Goal: Transaction & Acquisition: Purchase product/service

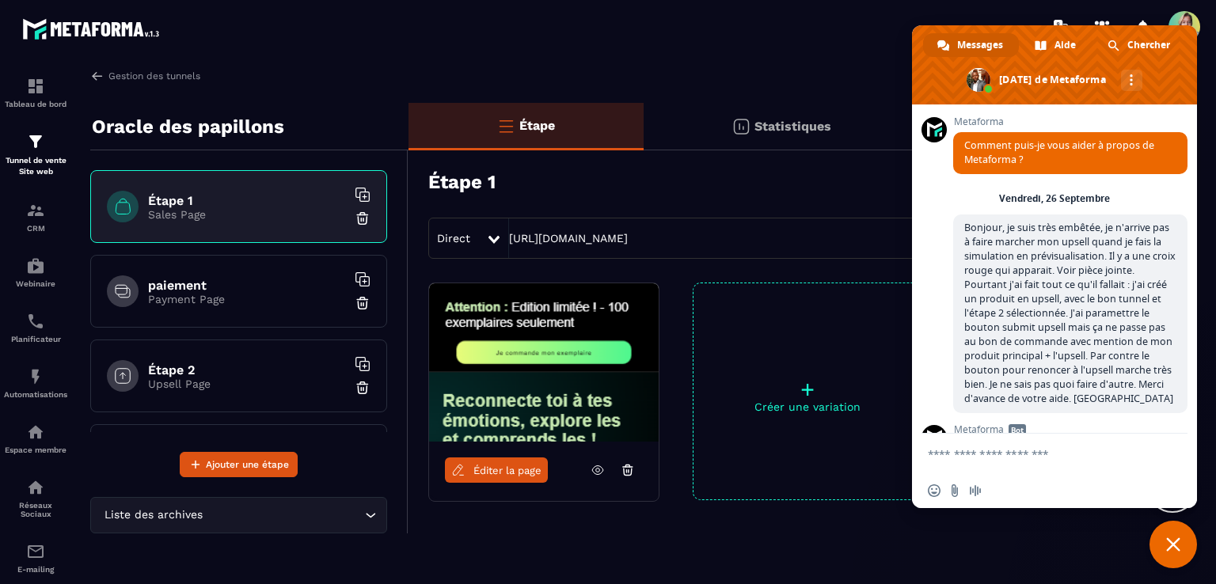
scroll to position [5802, 0]
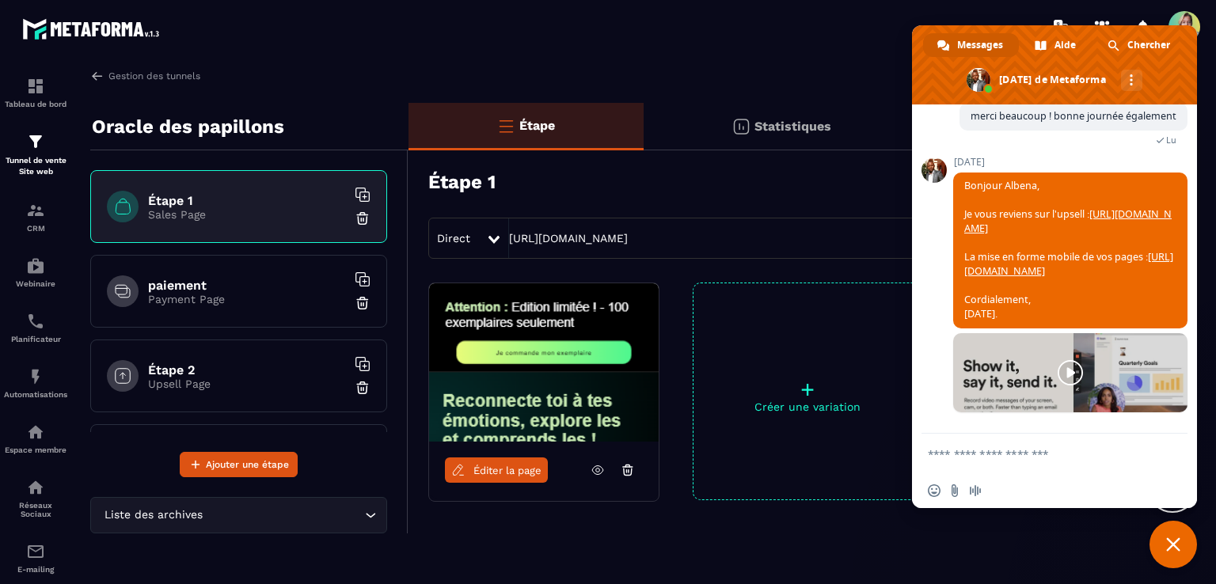
click at [1042, 452] on textarea "Entrez votre message..." at bounding box center [1037, 454] width 219 height 14
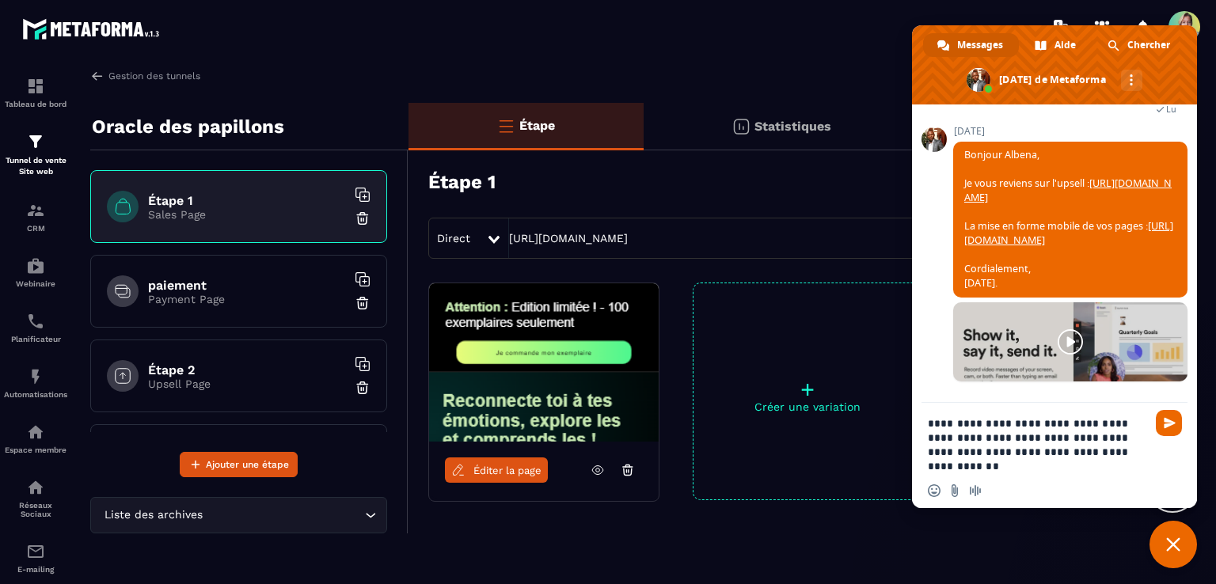
click at [1015, 438] on textarea "**********" at bounding box center [1037, 444] width 219 height 57
click at [1058, 469] on textarea "**********" at bounding box center [1037, 444] width 219 height 57
click at [796, 238] on div "Direct [URL][DOMAIN_NAME]" at bounding box center [806, 238] width 756 height 41
click at [789, 237] on div "Direct [URL][DOMAIN_NAME]" at bounding box center [806, 238] width 756 height 41
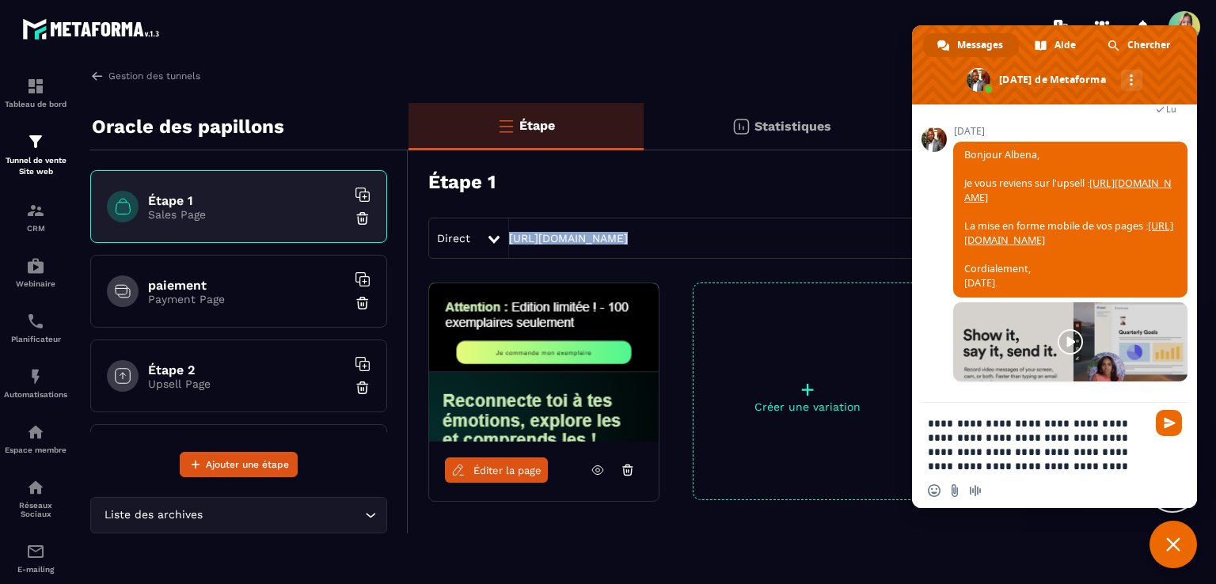
click at [789, 237] on div "Direct [URL][DOMAIN_NAME]" at bounding box center [806, 238] width 756 height 41
copy link "[URL][DOMAIN_NAME]"
click at [1074, 469] on textarea "**********" at bounding box center [1037, 444] width 219 height 57
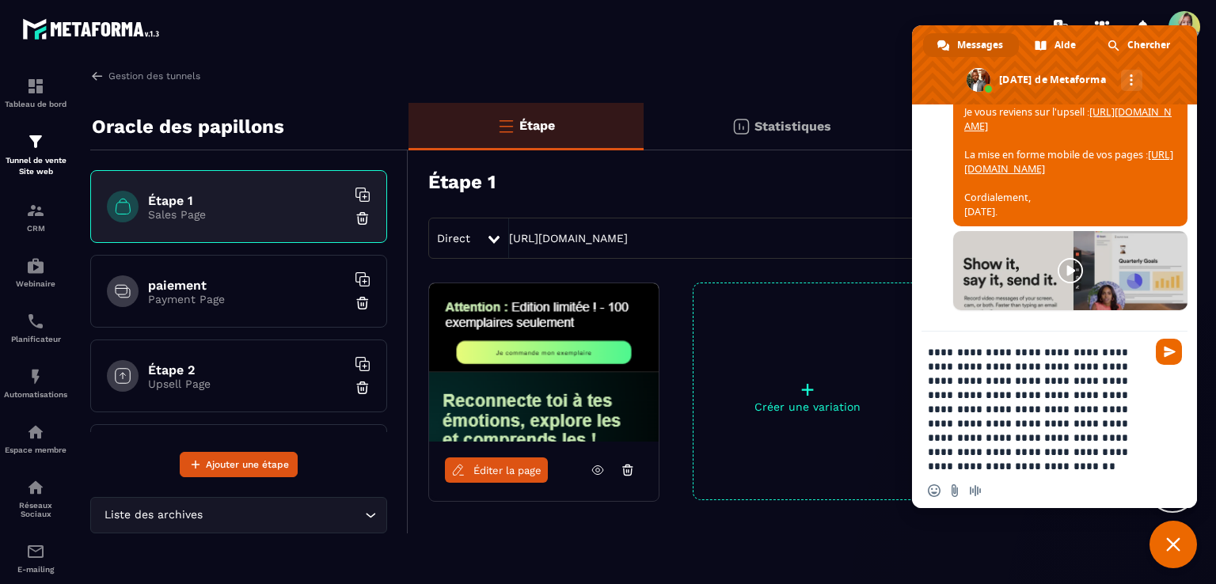
type textarea "**********"
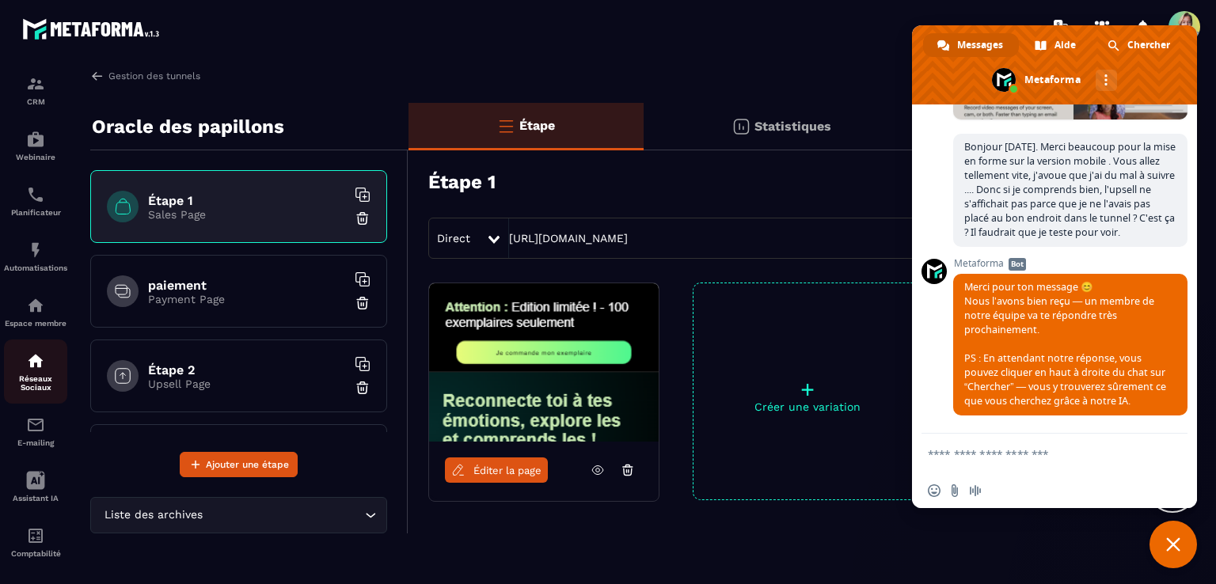
scroll to position [147, 0]
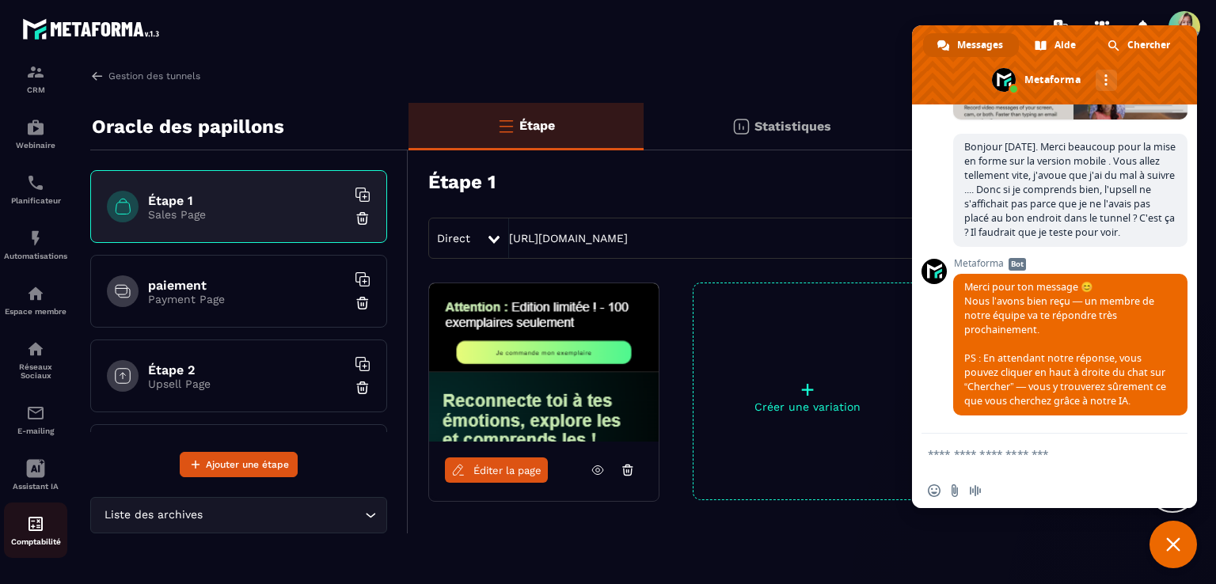
click at [41, 526] on img at bounding box center [35, 524] width 19 height 19
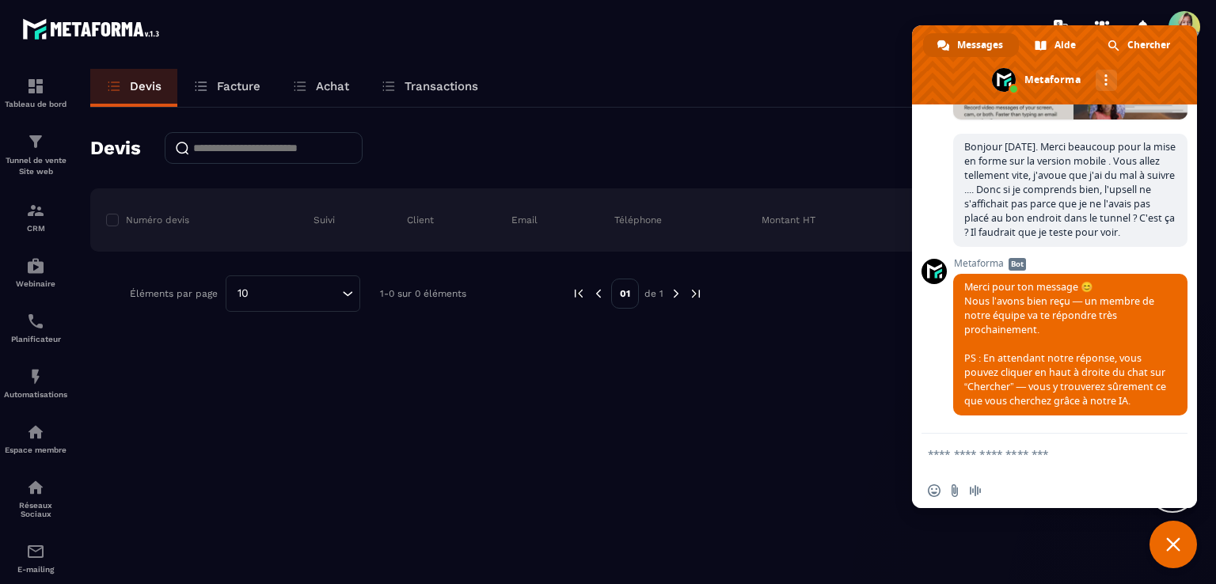
click at [229, 84] on p "Facture" at bounding box center [239, 86] width 44 height 14
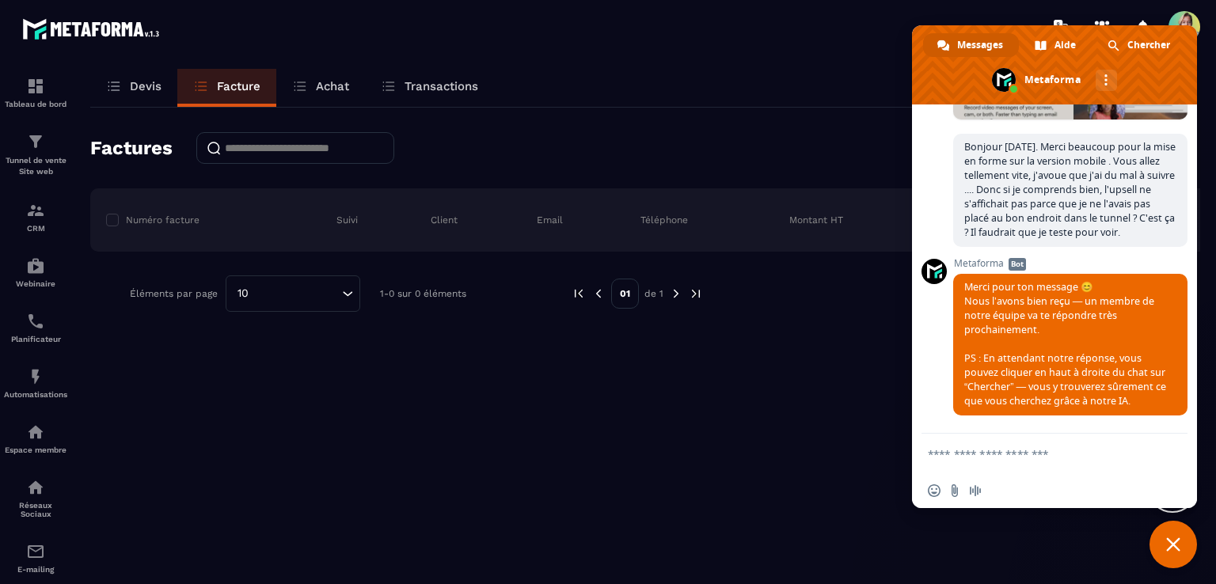
click at [1161, 532] on span "Fermer le chat" at bounding box center [1174, 545] width 48 height 48
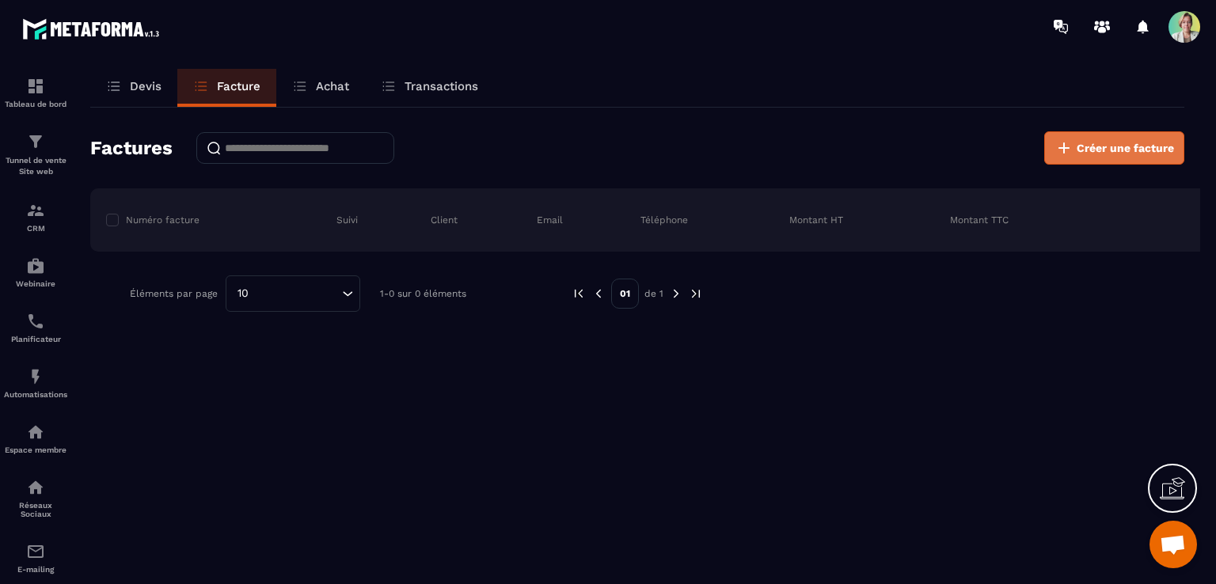
click at [1133, 150] on span "Créer une facture" at bounding box center [1125, 148] width 97 height 16
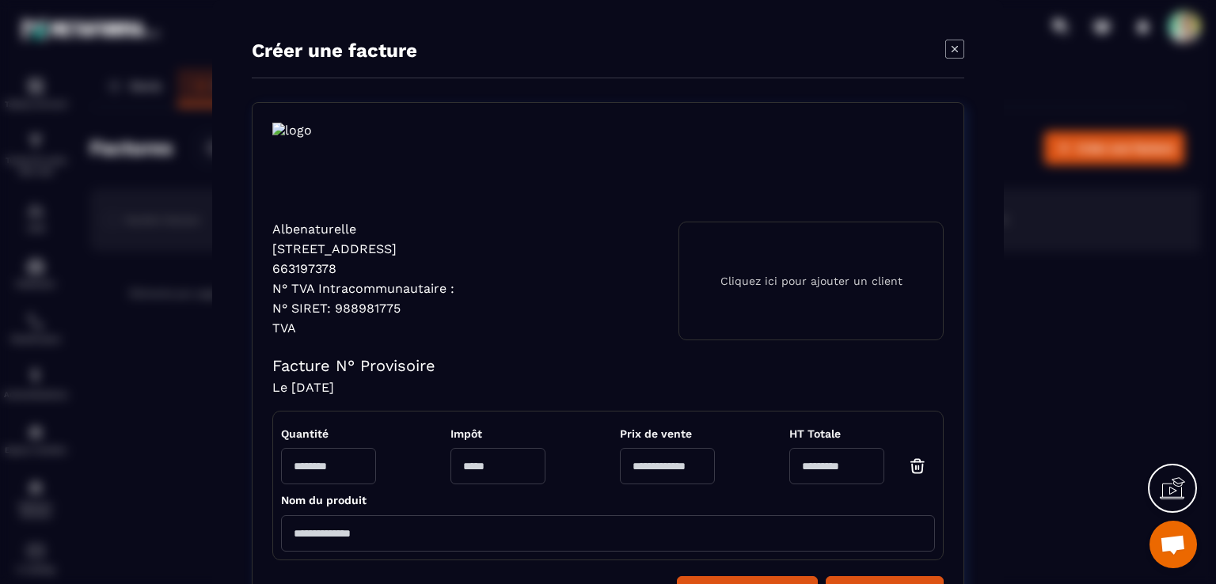
click at [298, 131] on img "Modal window" at bounding box center [371, 172] width 198 height 99
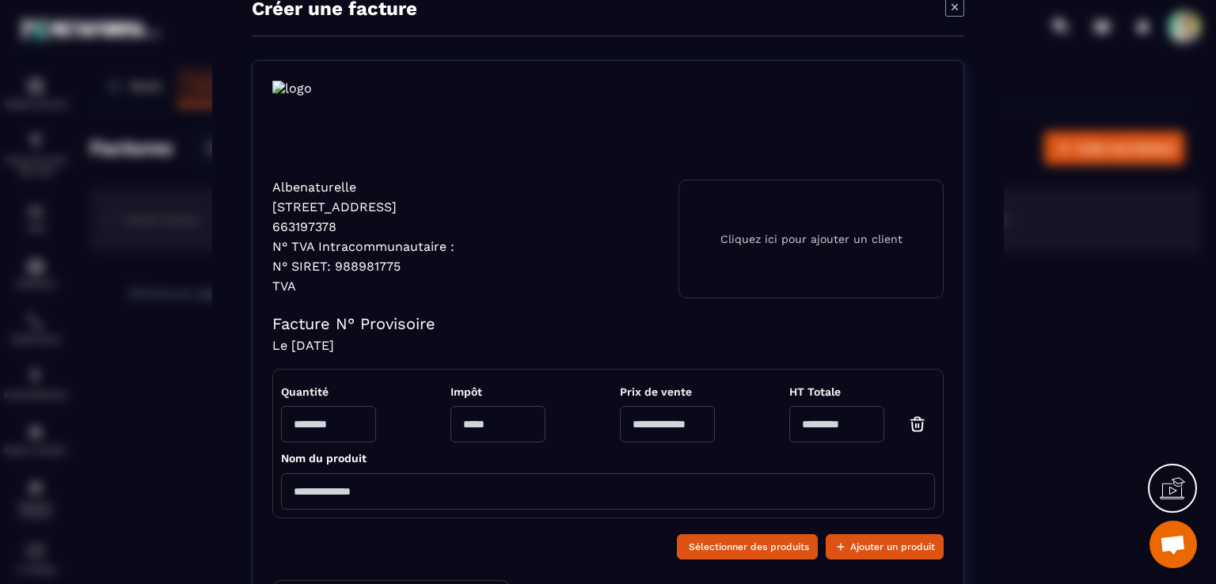
scroll to position [158, 0]
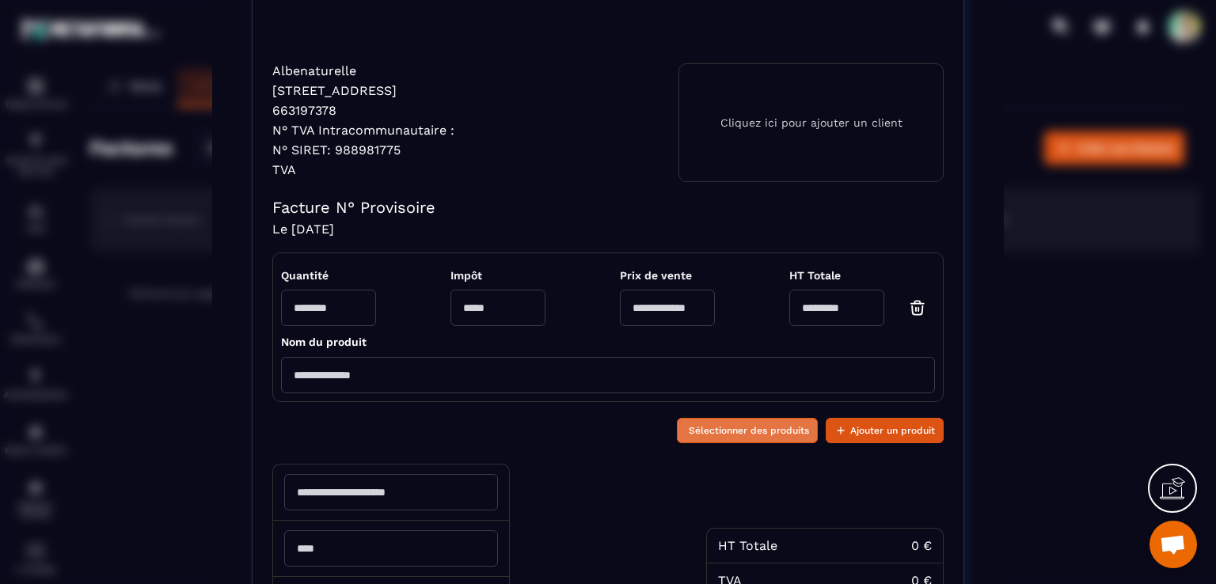
click at [756, 432] on span "Sélectionner des produits" at bounding box center [749, 431] width 120 height 16
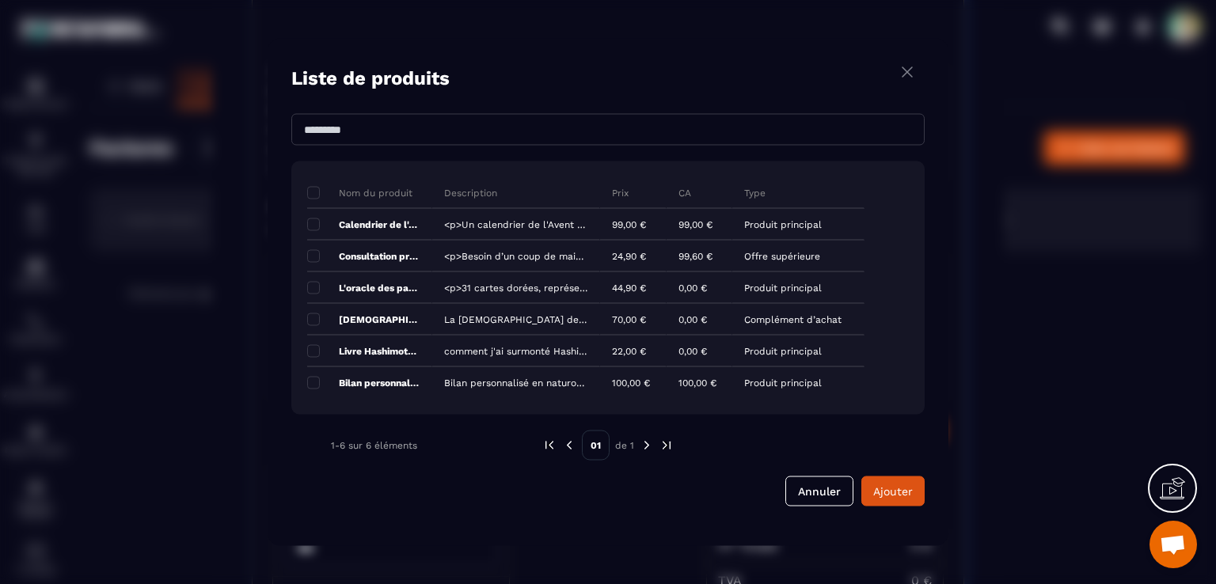
click at [643, 443] on img "Modal window" at bounding box center [647, 446] width 14 height 14
click at [320, 131] on input "Modal window" at bounding box center [607, 130] width 633 height 32
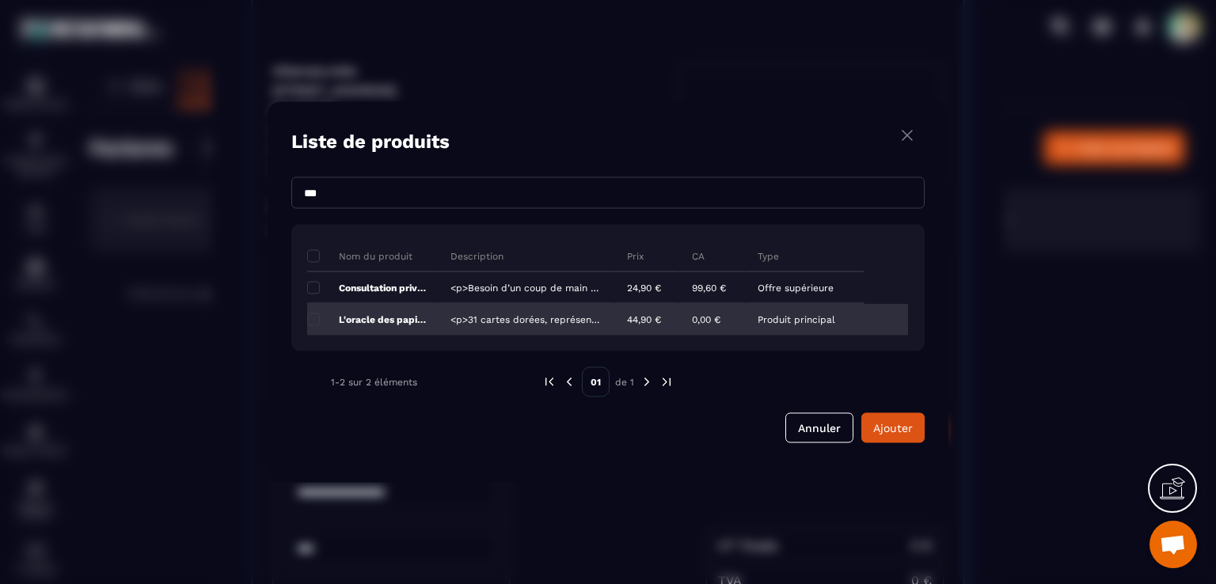
type input "***"
click at [466, 320] on div "<p>31 cartes dorées, représentant 31 émotions, accompagnées d'un livret détaill…" at bounding box center [527, 320] width 177 height 32
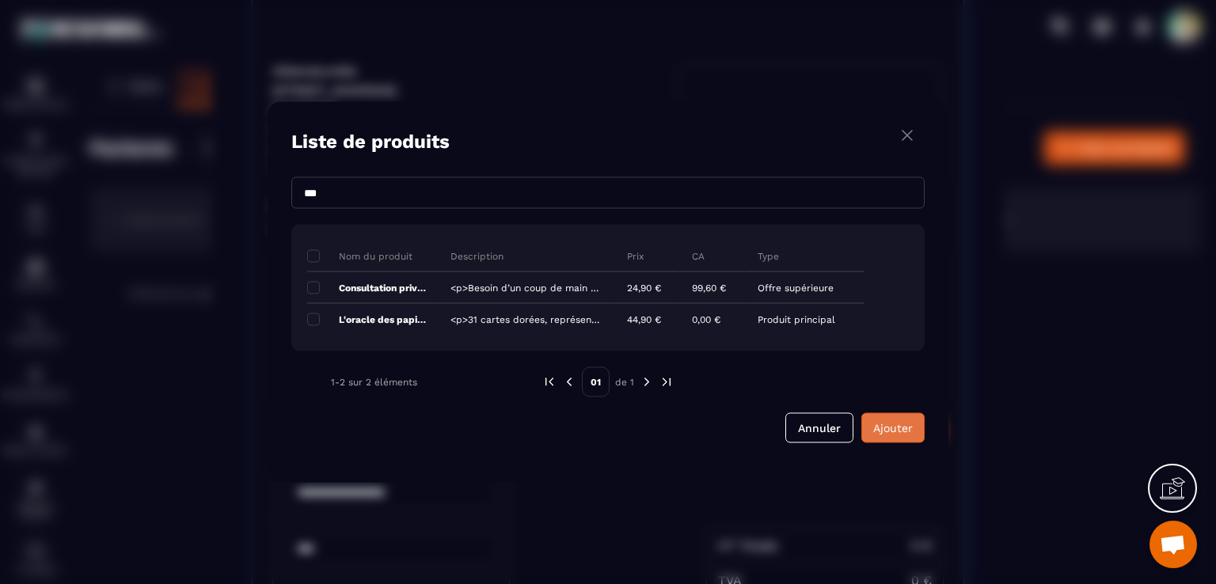
click at [880, 427] on span "Ajouter" at bounding box center [893, 428] width 40 height 13
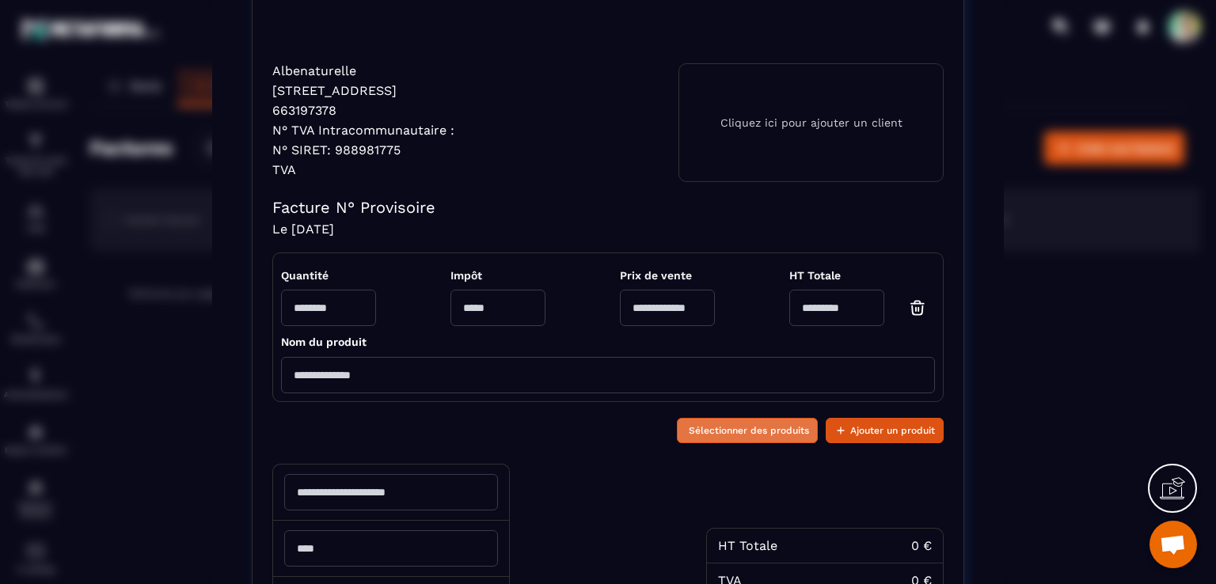
click at [691, 426] on span "Sélectionner des produits" at bounding box center [749, 431] width 120 height 16
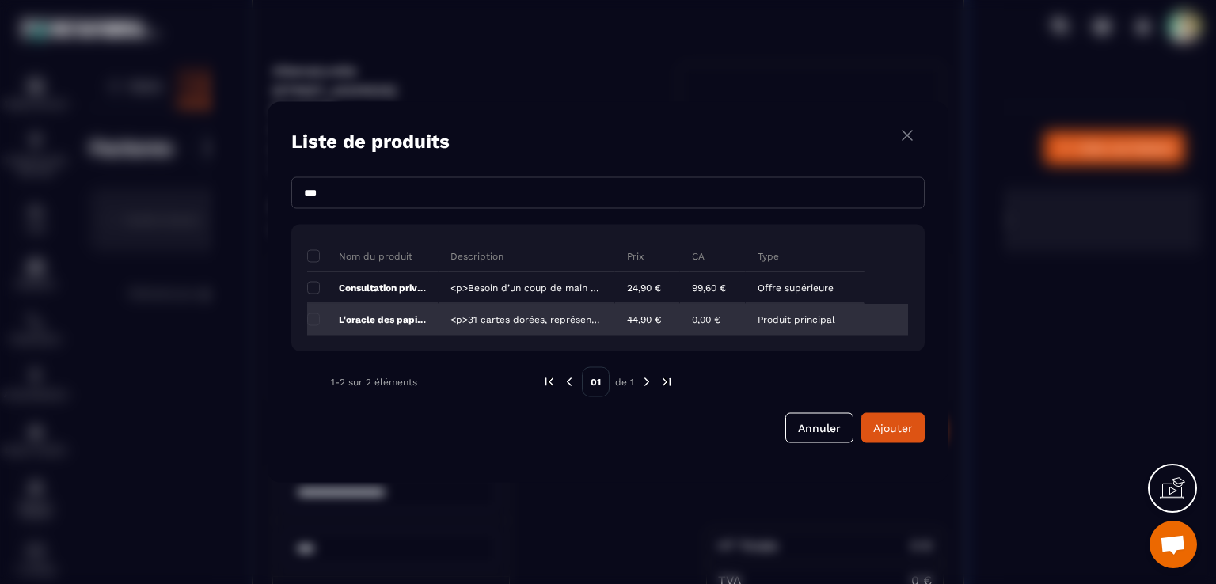
click at [348, 316] on p "L'oracle des papillons" at bounding box center [366, 319] width 119 height 13
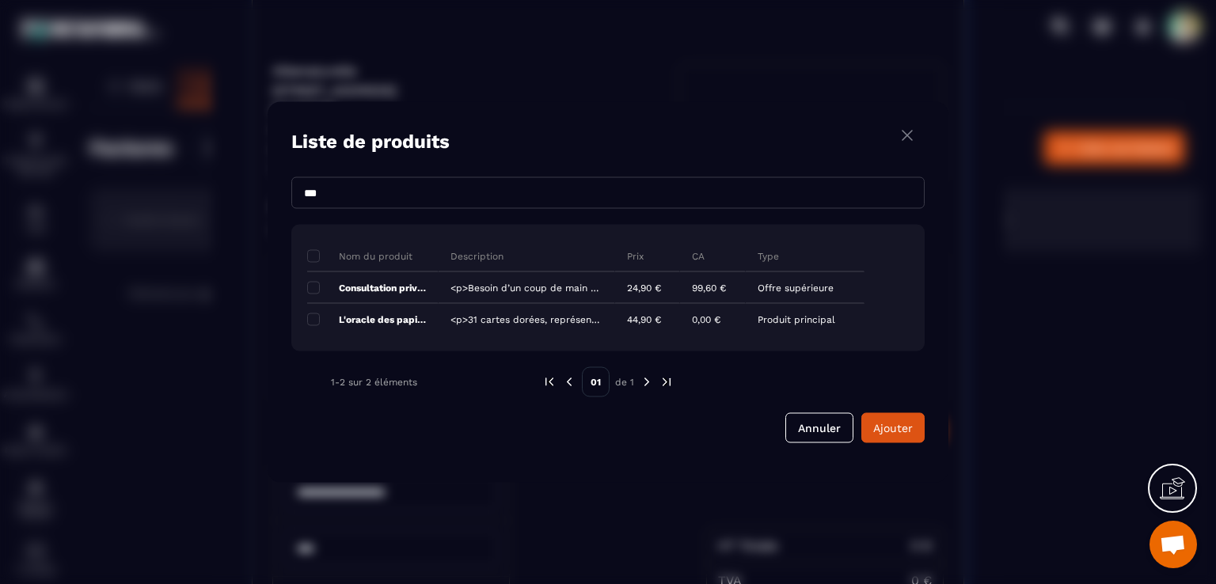
drag, startPoint x: 329, startPoint y: 196, endPoint x: 238, endPoint y: 194, distance: 91.1
click at [238, 194] on section "Liste de produits *** Nom du produit Description Prix CA Type Consultation priv…" at bounding box center [608, 292] width 1216 height 584
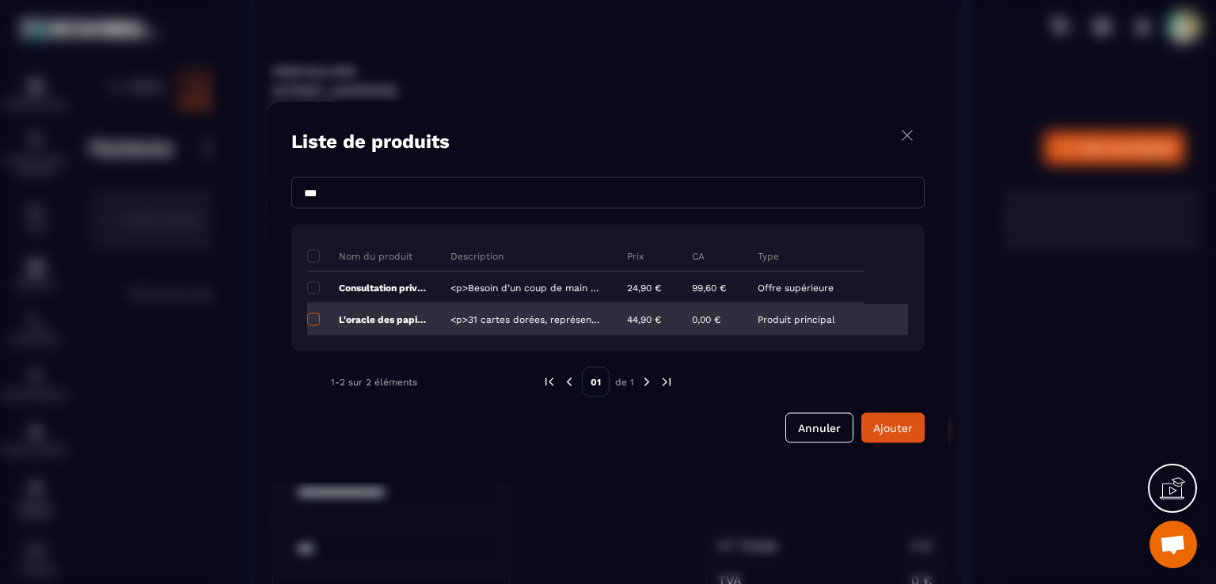
click at [317, 317] on span "Modal window" at bounding box center [313, 320] width 13 height 13
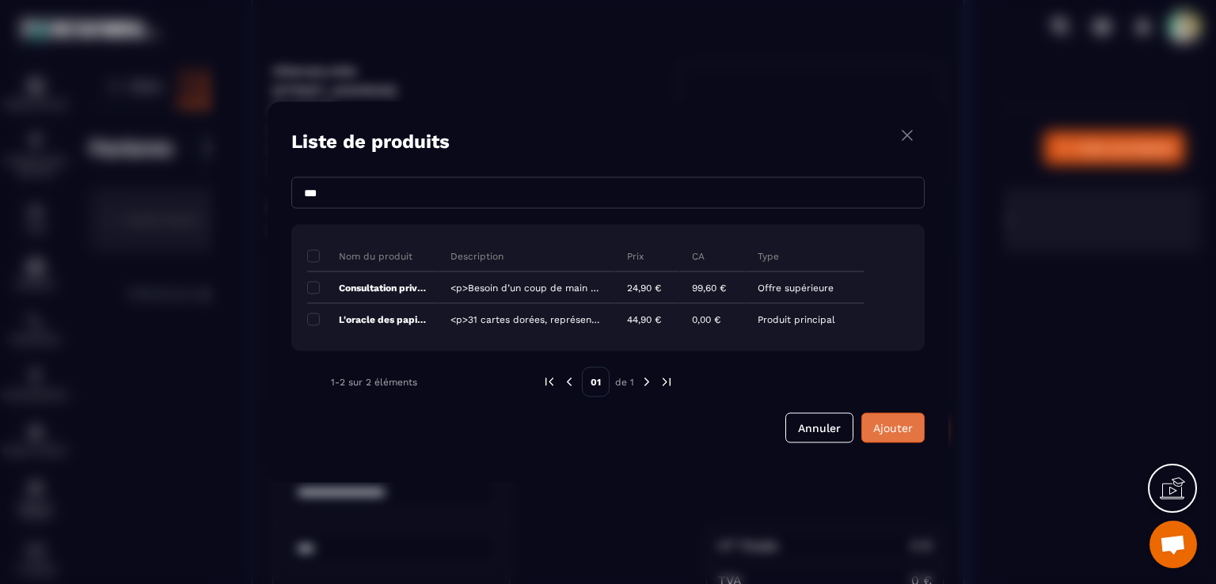
click at [906, 428] on span "Ajouter" at bounding box center [893, 428] width 40 height 13
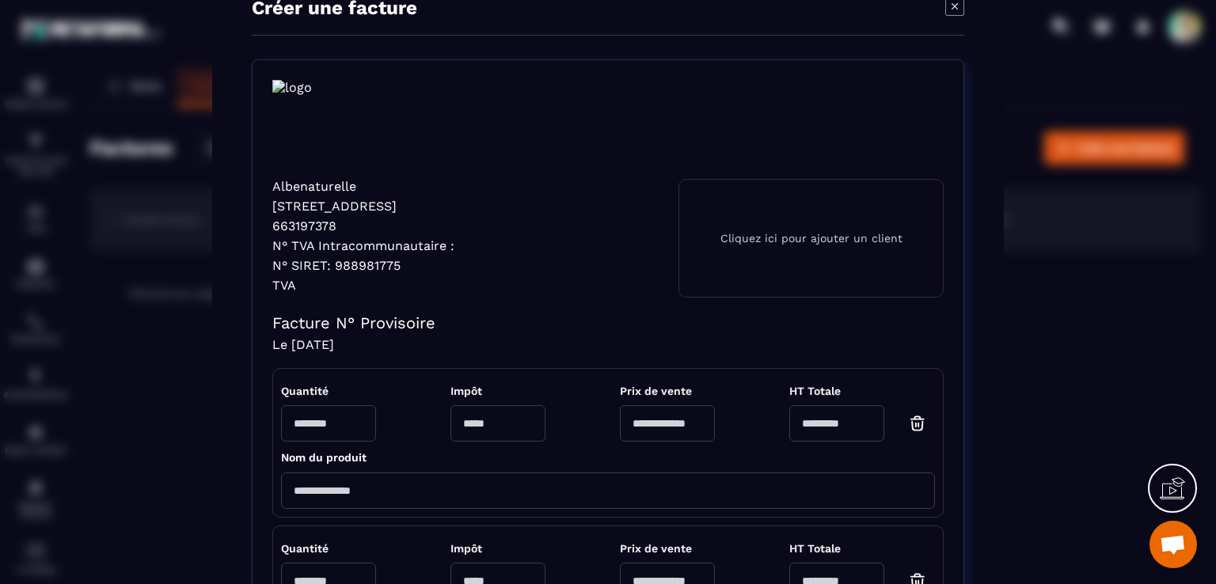
scroll to position [0, 0]
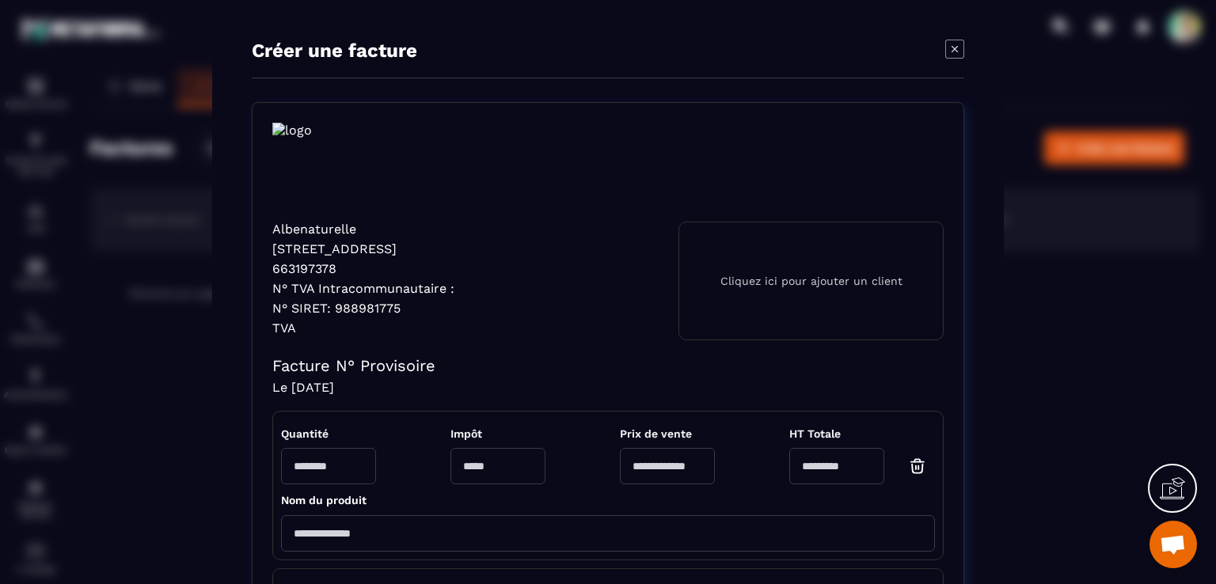
click at [785, 278] on p "Cliquez ici pour ajouter un client" at bounding box center [811, 281] width 182 height 13
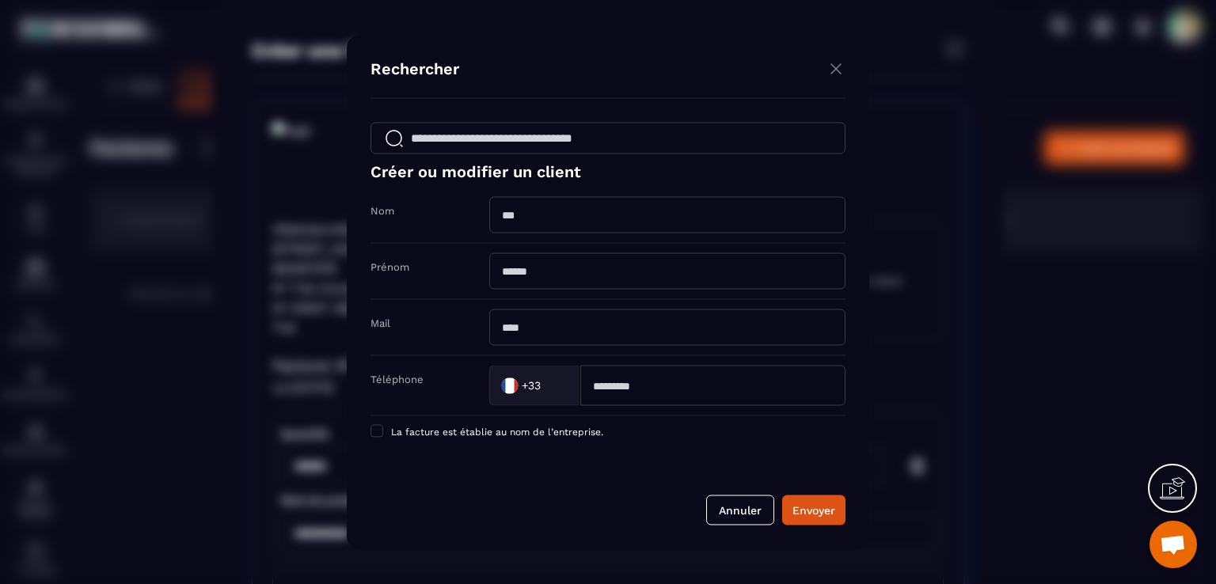
click at [595, 139] on input "Modal window" at bounding box center [608, 139] width 475 height 32
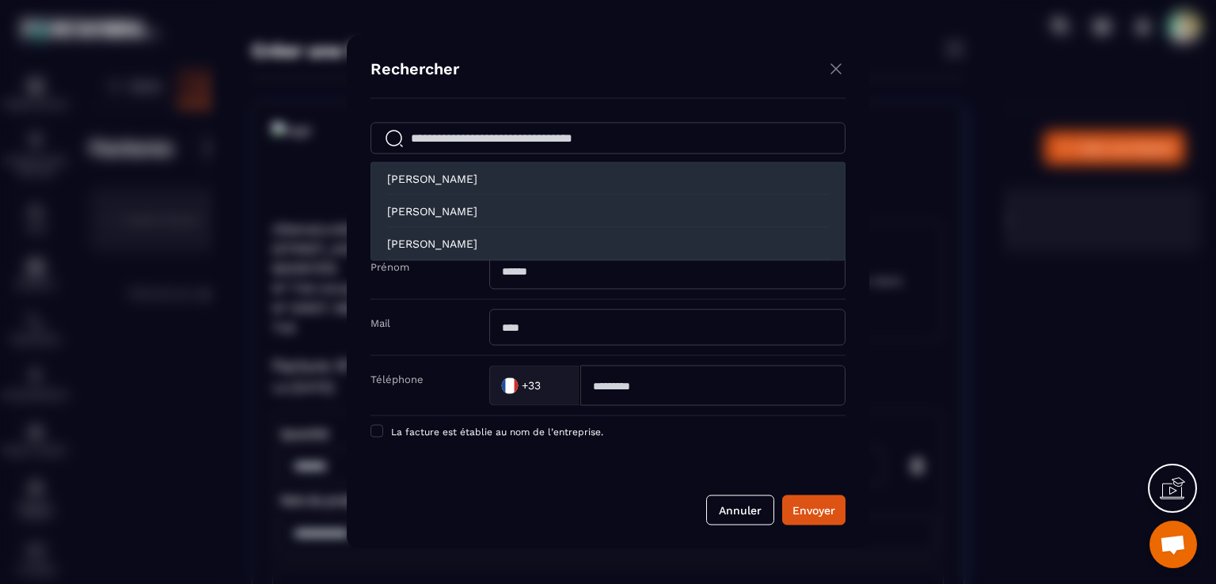
click at [263, 225] on div "Modal window" at bounding box center [608, 292] width 1216 height 584
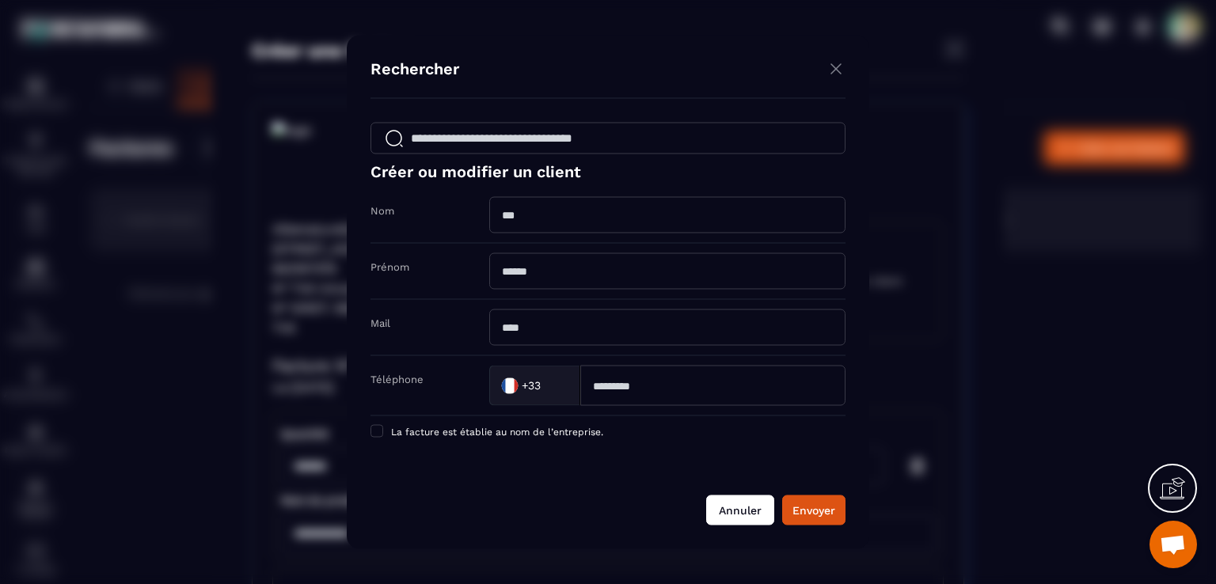
click at [735, 501] on button "Annuler" at bounding box center [740, 511] width 68 height 30
